Goal: Navigation & Orientation: Find specific page/section

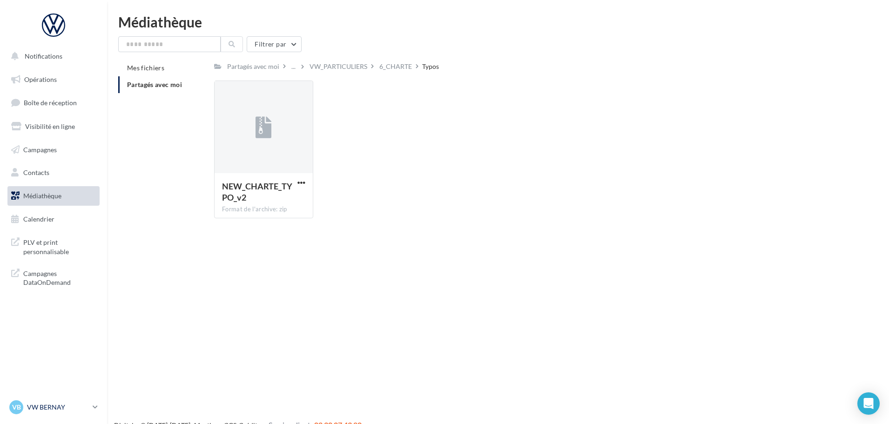
click at [55, 401] on div "VB VW BERNAY vw-ber-vau" at bounding box center [49, 407] width 80 height 14
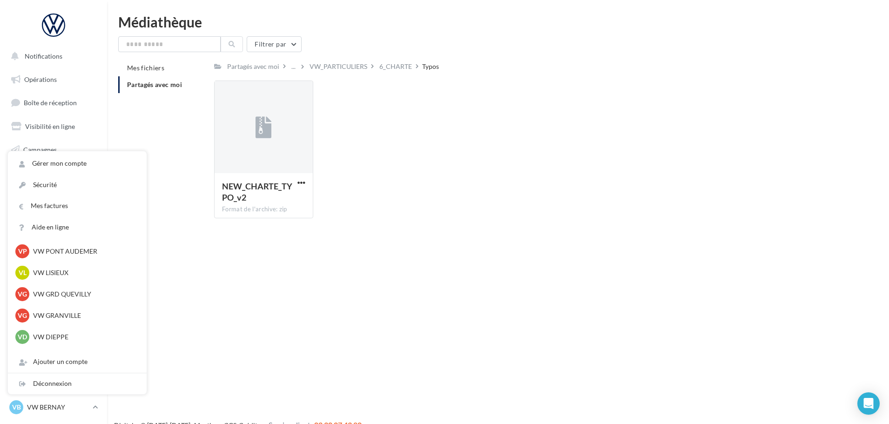
scroll to position [186, 0]
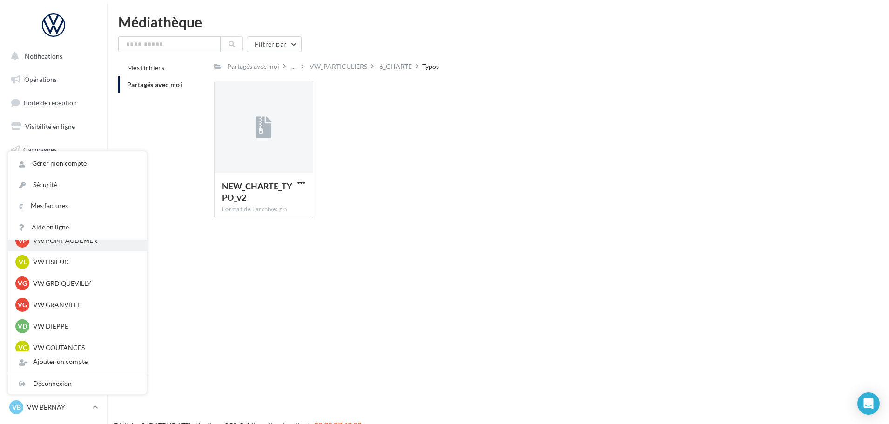
click at [70, 241] on p "VW PONT AUDEMER" at bounding box center [84, 240] width 102 height 9
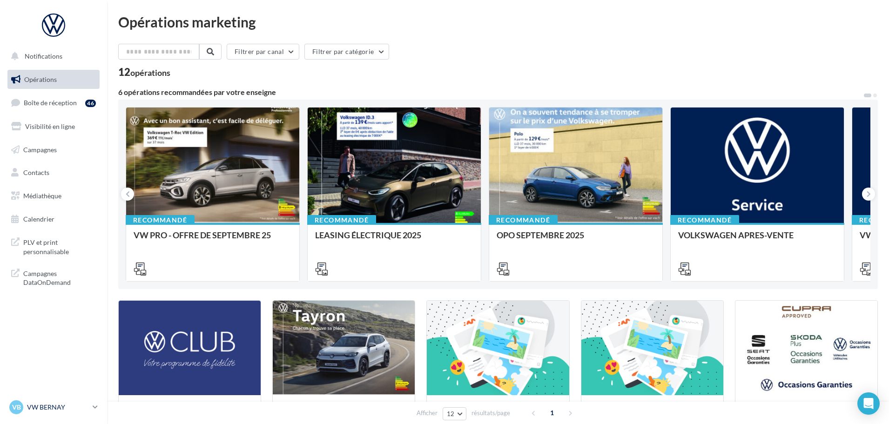
click at [61, 402] on p "VW BERNAY" at bounding box center [58, 406] width 62 height 9
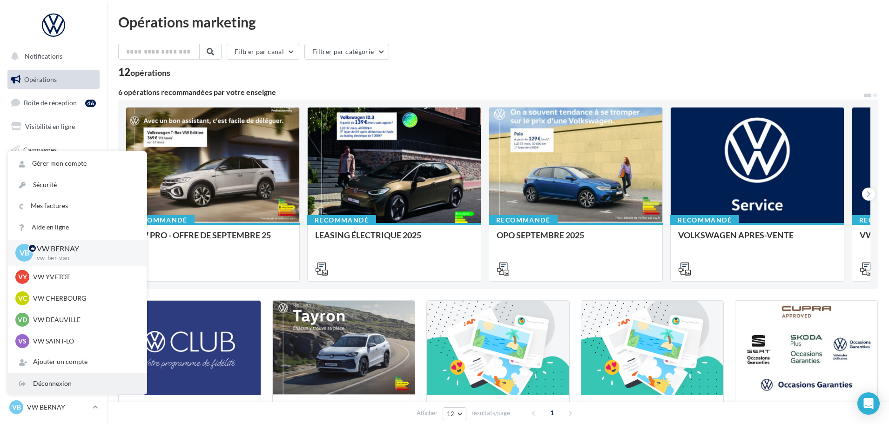
click at [60, 383] on div "Déconnexion" at bounding box center [77, 383] width 139 height 21
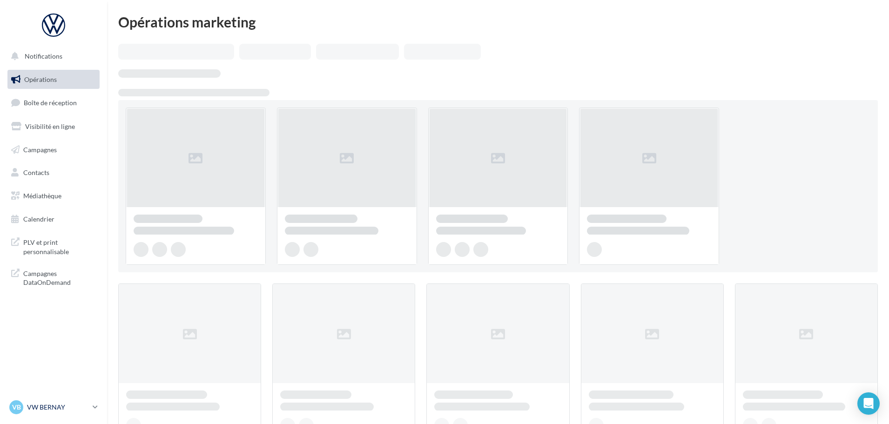
click at [66, 406] on p "VW BERNAY" at bounding box center [58, 406] width 62 height 9
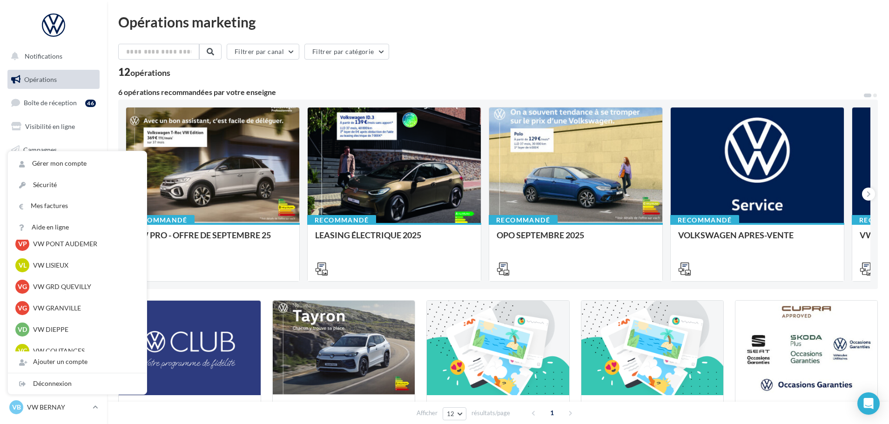
scroll to position [186, 0]
click at [61, 241] on p "VW PONT AUDEMER" at bounding box center [84, 240] width 102 height 9
